Goal: Check status

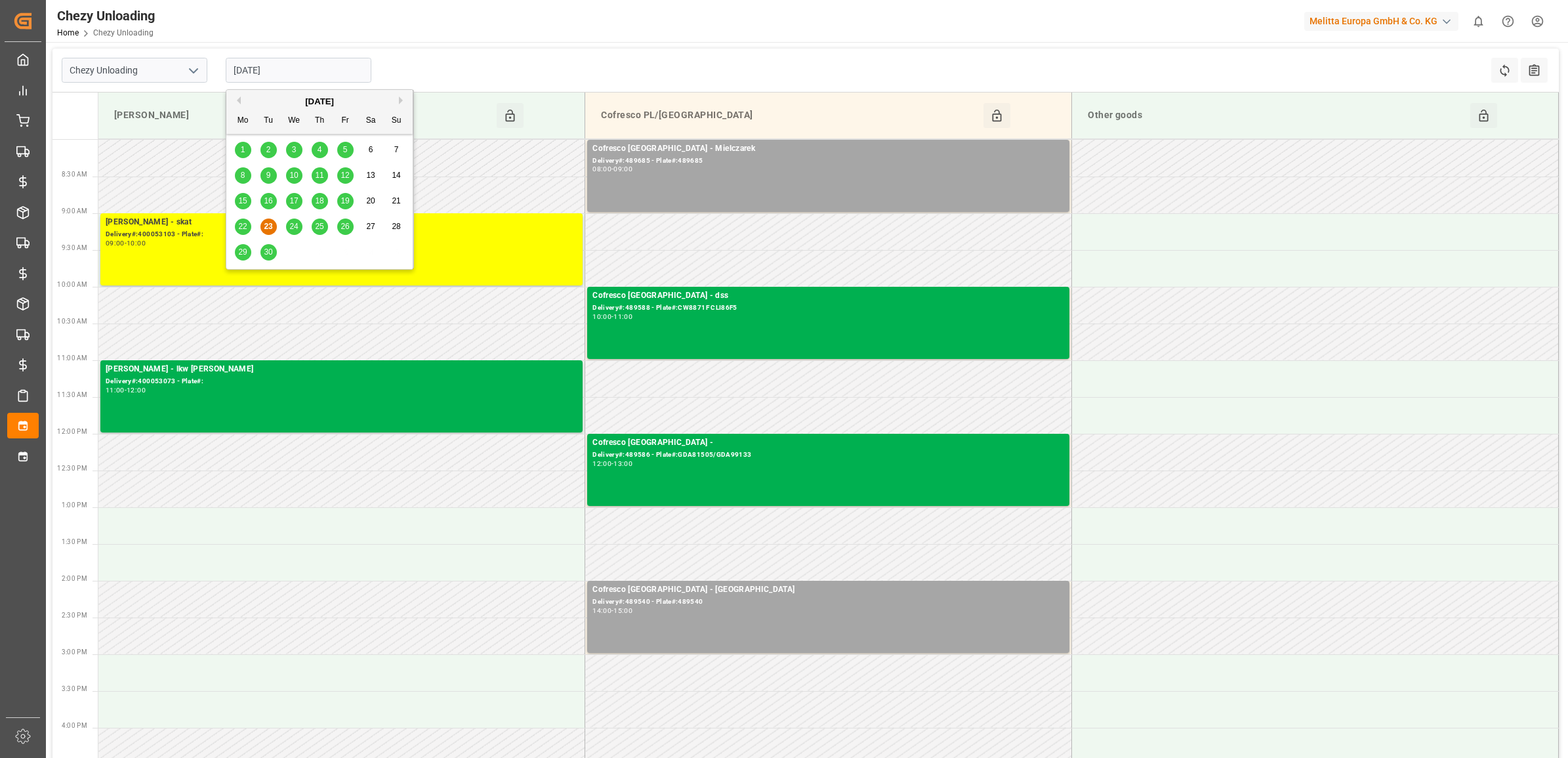
click at [268, 77] on input "[DATE]" at bounding box center [298, 70] width 145 height 25
click at [293, 228] on span "24" at bounding box center [294, 227] width 9 height 9
type input "[DATE]"
